Goal: Find specific page/section: Find specific page/section

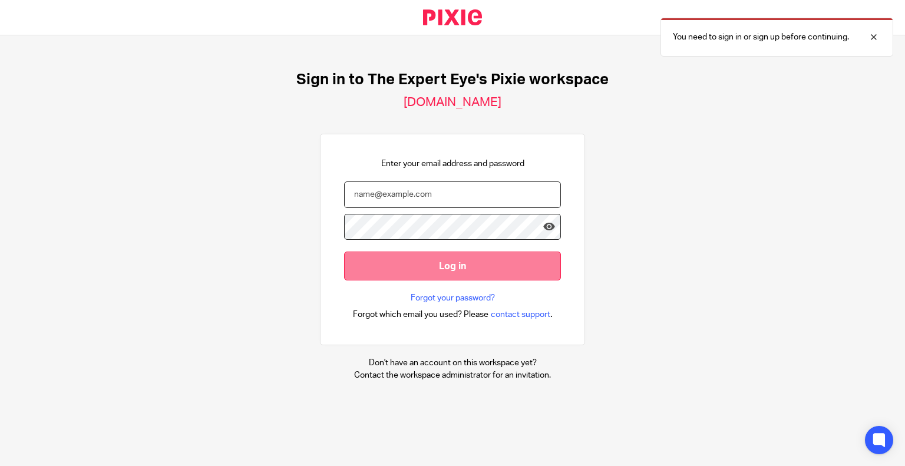
type input "hassan@theexperteye.co.uk"
click at [448, 259] on input "Log in" at bounding box center [452, 266] width 217 height 29
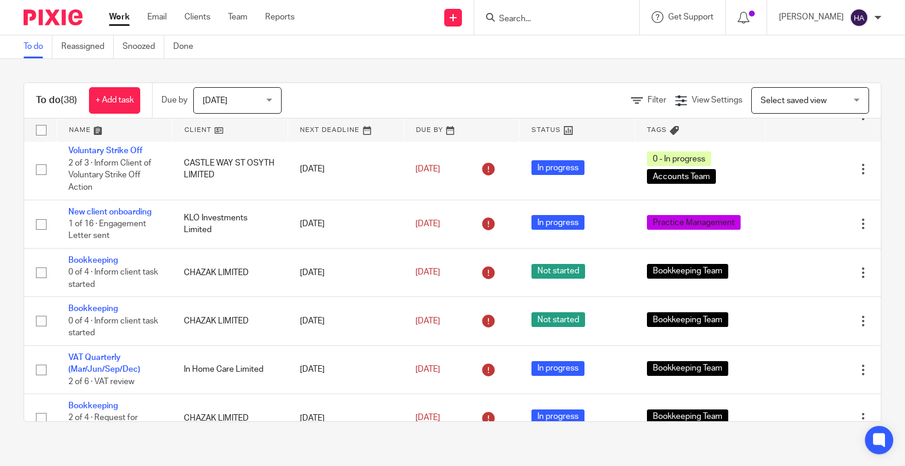
scroll to position [801, 0]
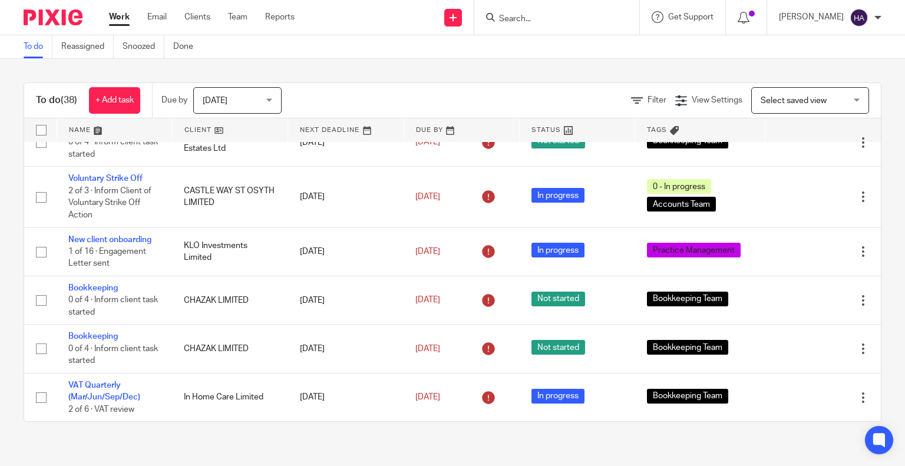
click at [580, 18] on input "Search" at bounding box center [551, 19] width 106 height 11
type input "hof"
click at [575, 52] on link at bounding box center [583, 50] width 176 height 27
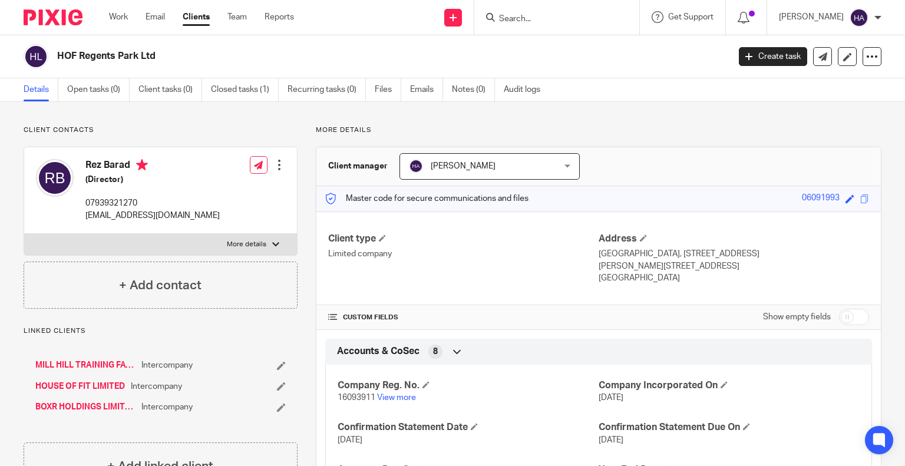
click at [338, 50] on h2 "HOF Regents Park Ltd" at bounding box center [322, 56] width 531 height 12
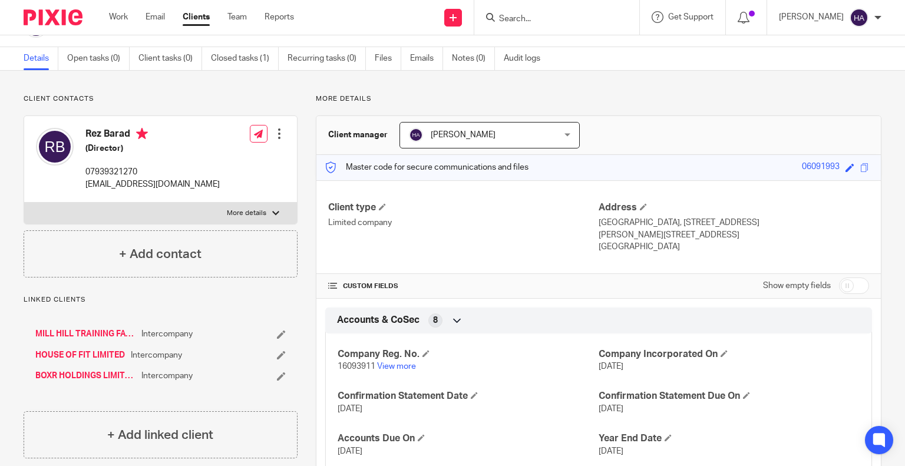
scroll to position [59, 0]
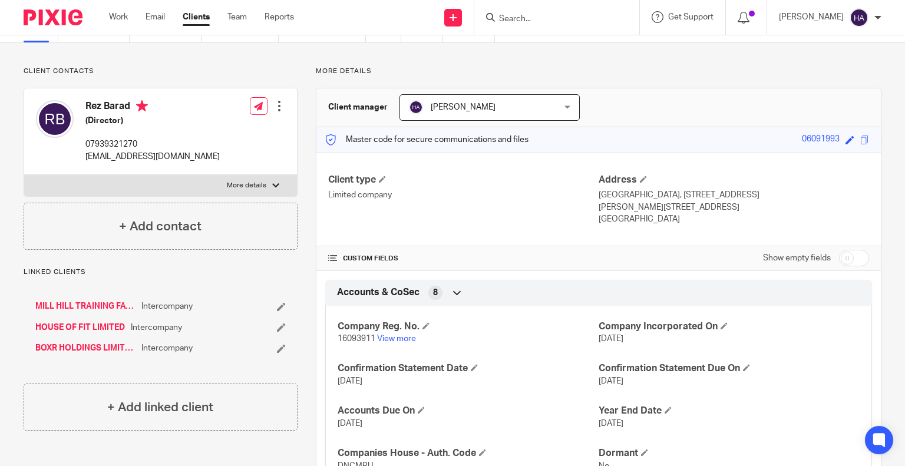
click at [309, 213] on div "More details Client manager [PERSON_NAME] [PERSON_NAME] Aivie [PERSON_NAME] [PE…" at bounding box center [589, 369] width 584 height 604
